Goal: Transaction & Acquisition: Purchase product/service

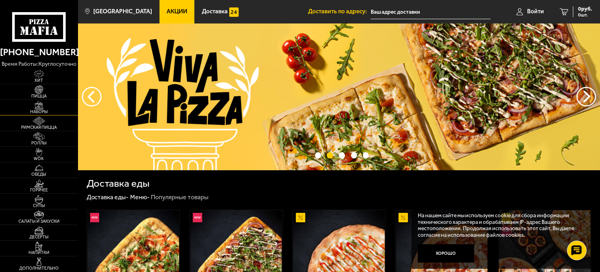
click at [35, 110] on span "Наборы" at bounding box center [39, 112] width 78 height 4
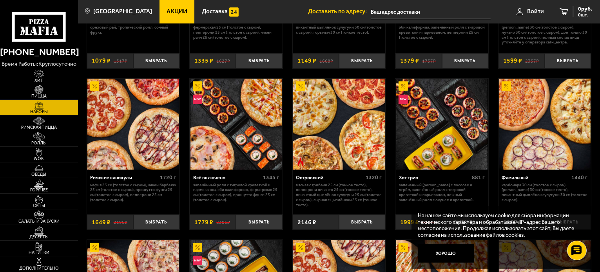
scroll to position [385, 0]
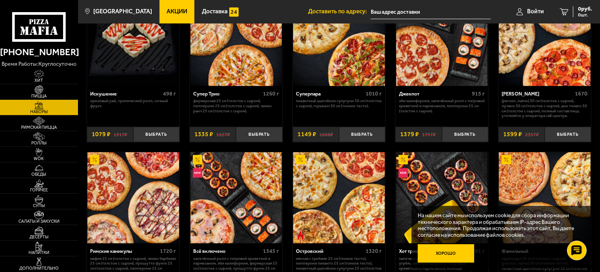
click at [451, 257] on button "Хорошо" at bounding box center [446, 253] width 56 height 19
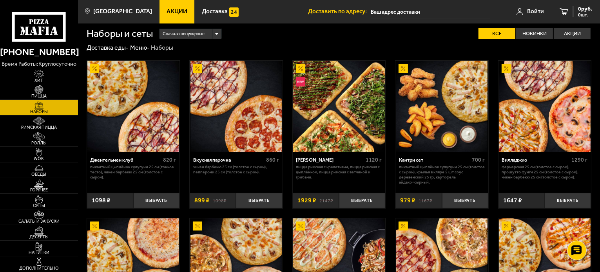
scroll to position [0, 0]
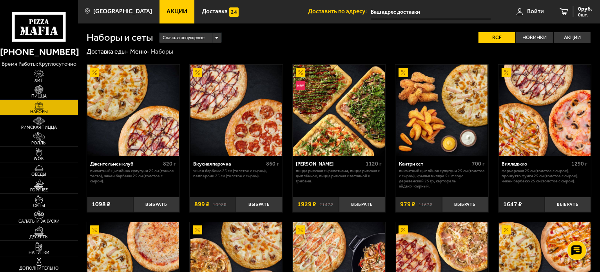
click at [351, 114] on img at bounding box center [339, 111] width 92 height 92
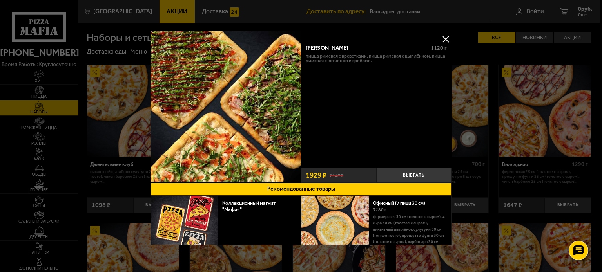
click at [440, 38] on button at bounding box center [446, 39] width 12 height 12
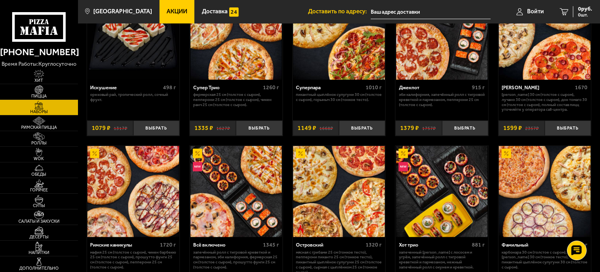
scroll to position [157, 0]
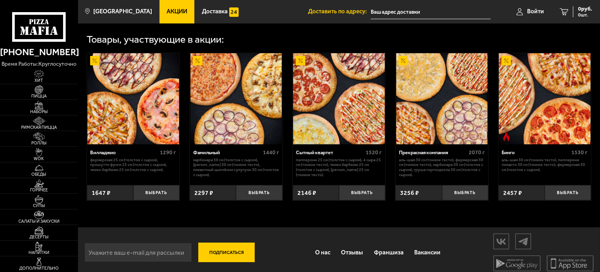
scroll to position [290, 0]
